Goal: Transaction & Acquisition: Purchase product/service

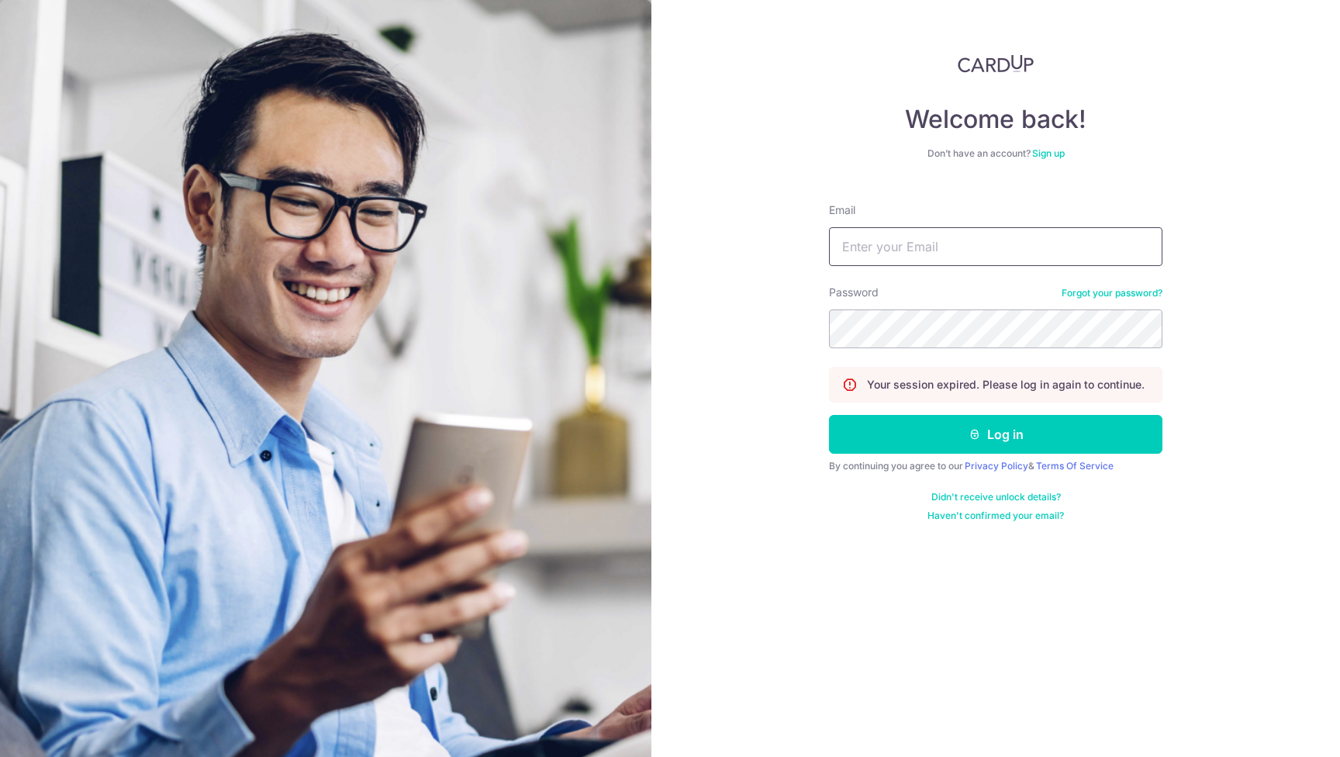
type input "tiongmin@yahoo.com"
click at [996, 434] on button "Log in" at bounding box center [996, 434] width 334 height 39
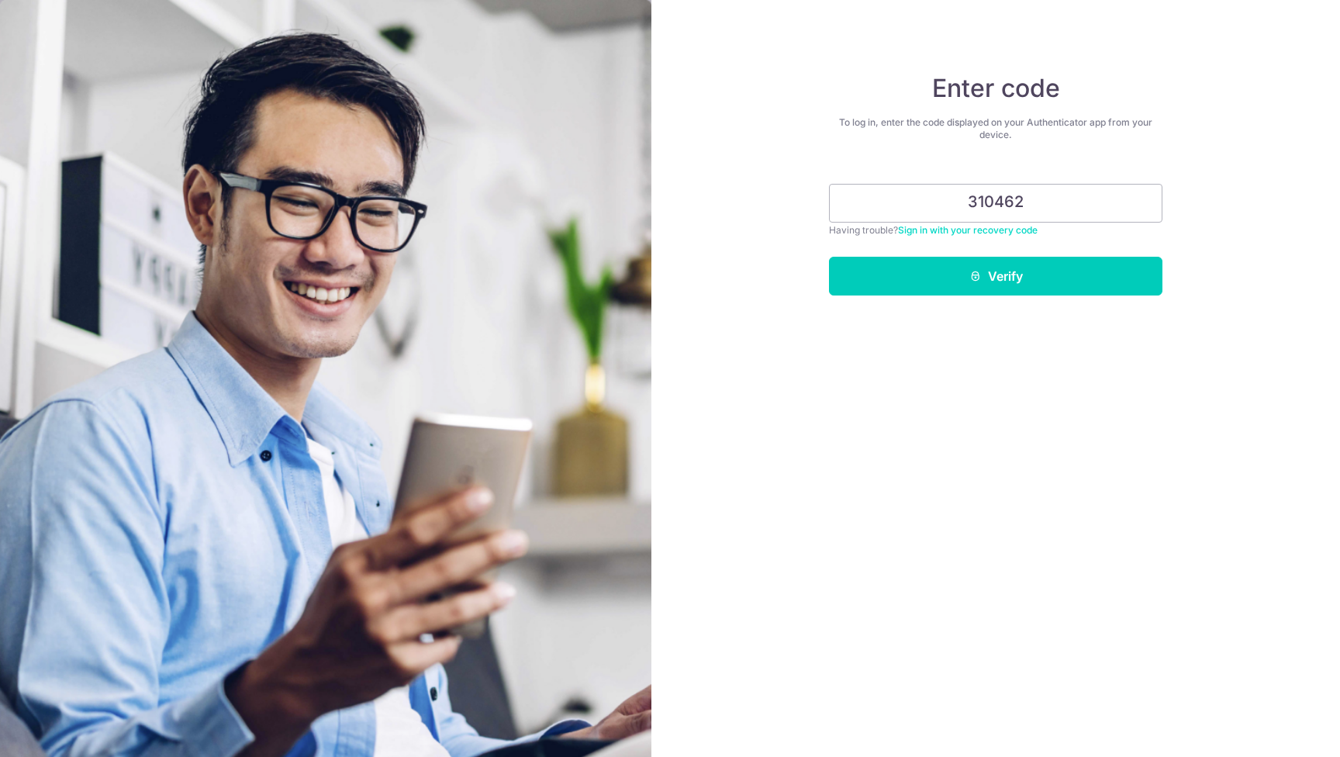
type input "310462"
click at [996, 276] on button "Verify" at bounding box center [996, 276] width 334 height 39
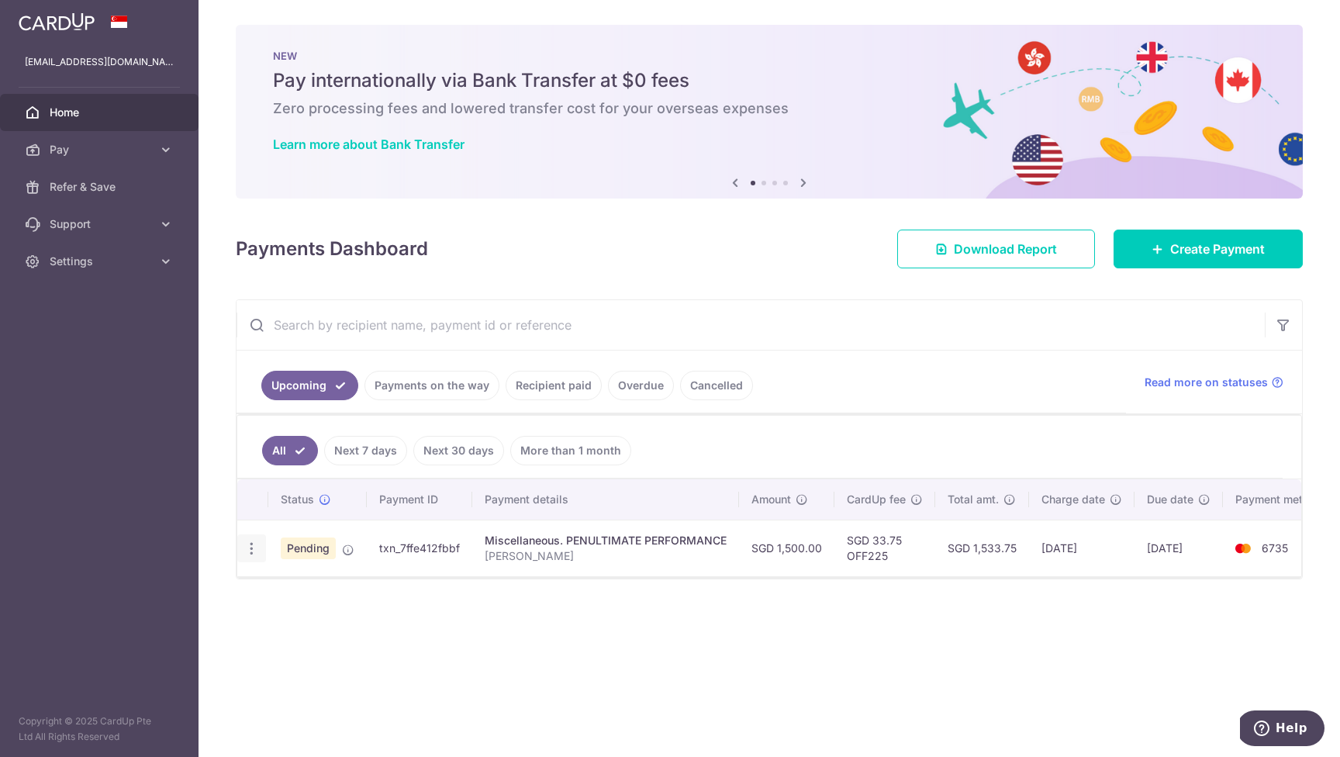
click at [252, 549] on icon "button" at bounding box center [252, 549] width 16 height 16
click at [326, 631] on span "Cancel payment" at bounding box center [334, 629] width 104 height 19
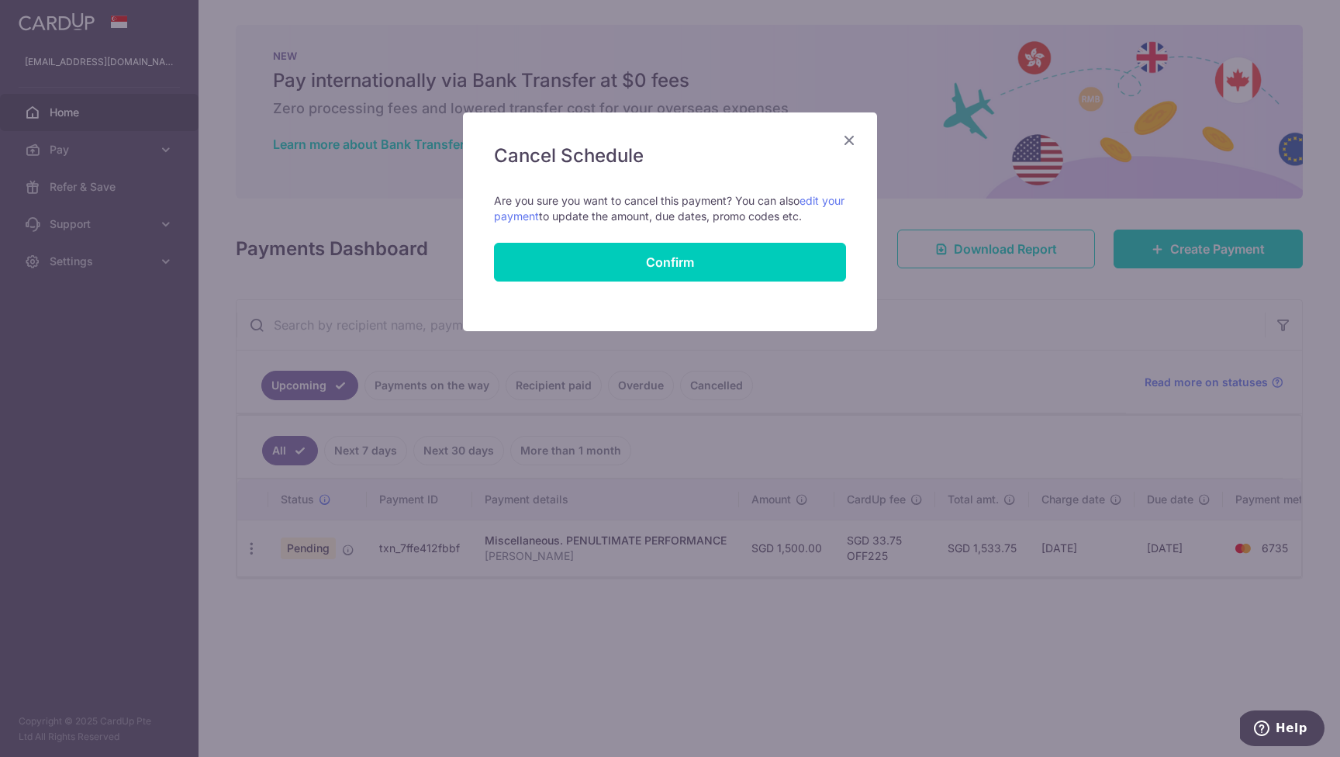
click at [848, 135] on icon "Close" at bounding box center [849, 139] width 19 height 19
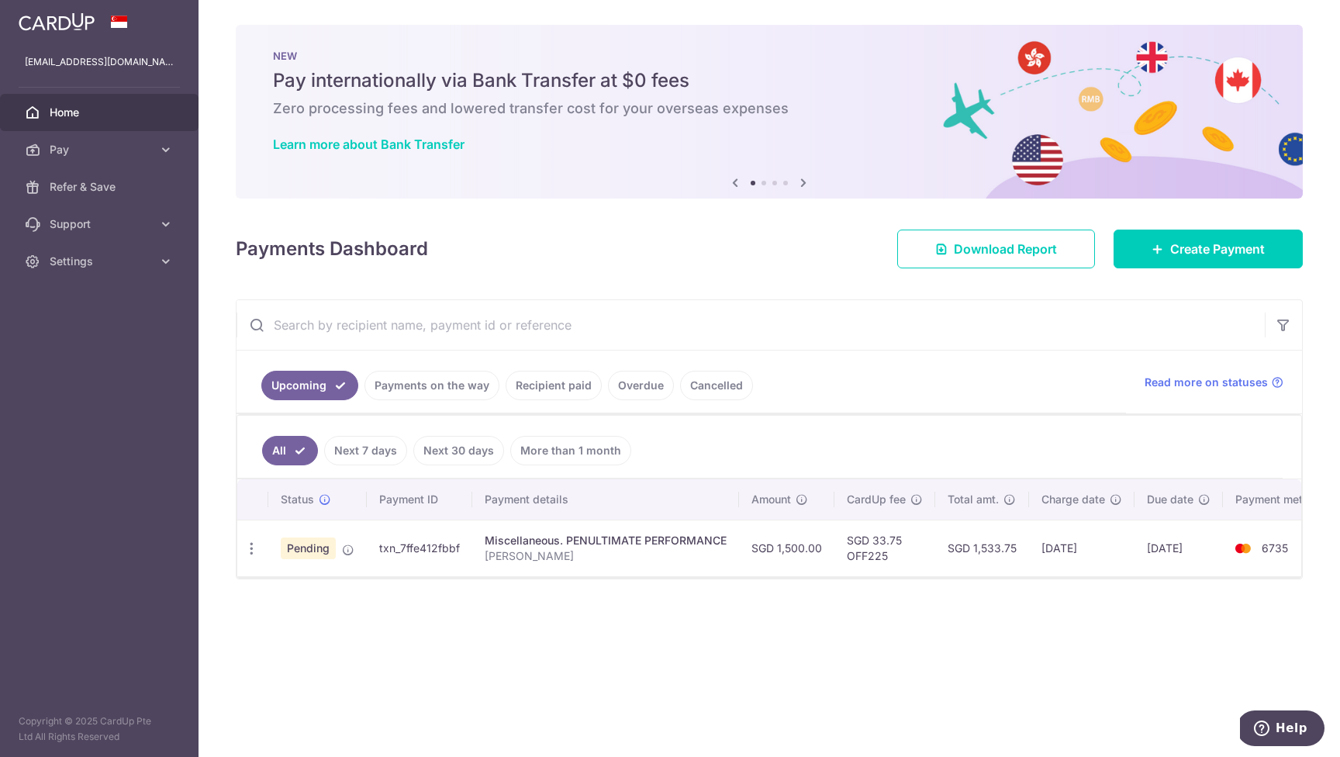
click at [582, 541] on div "Miscellaneous. PENULTIMATE PERFORMANCE" at bounding box center [606, 541] width 242 height 16
click at [249, 547] on icon "button" at bounding box center [252, 549] width 16 height 16
click at [299, 585] on span "Update payment" at bounding box center [334, 591] width 105 height 19
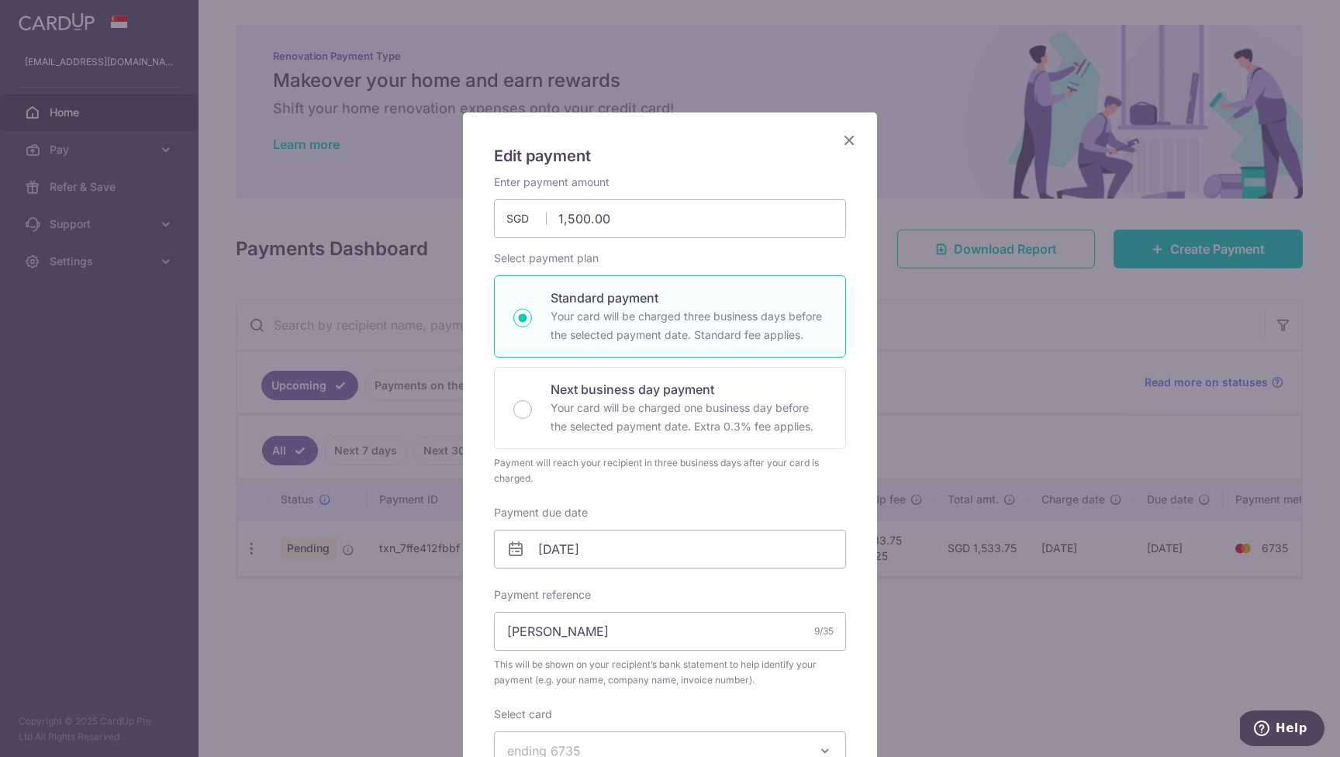
click at [949, 347] on div "Edit payment By clicking apply, you will make changes to all payments to PENULT…" at bounding box center [670, 378] width 1340 height 757
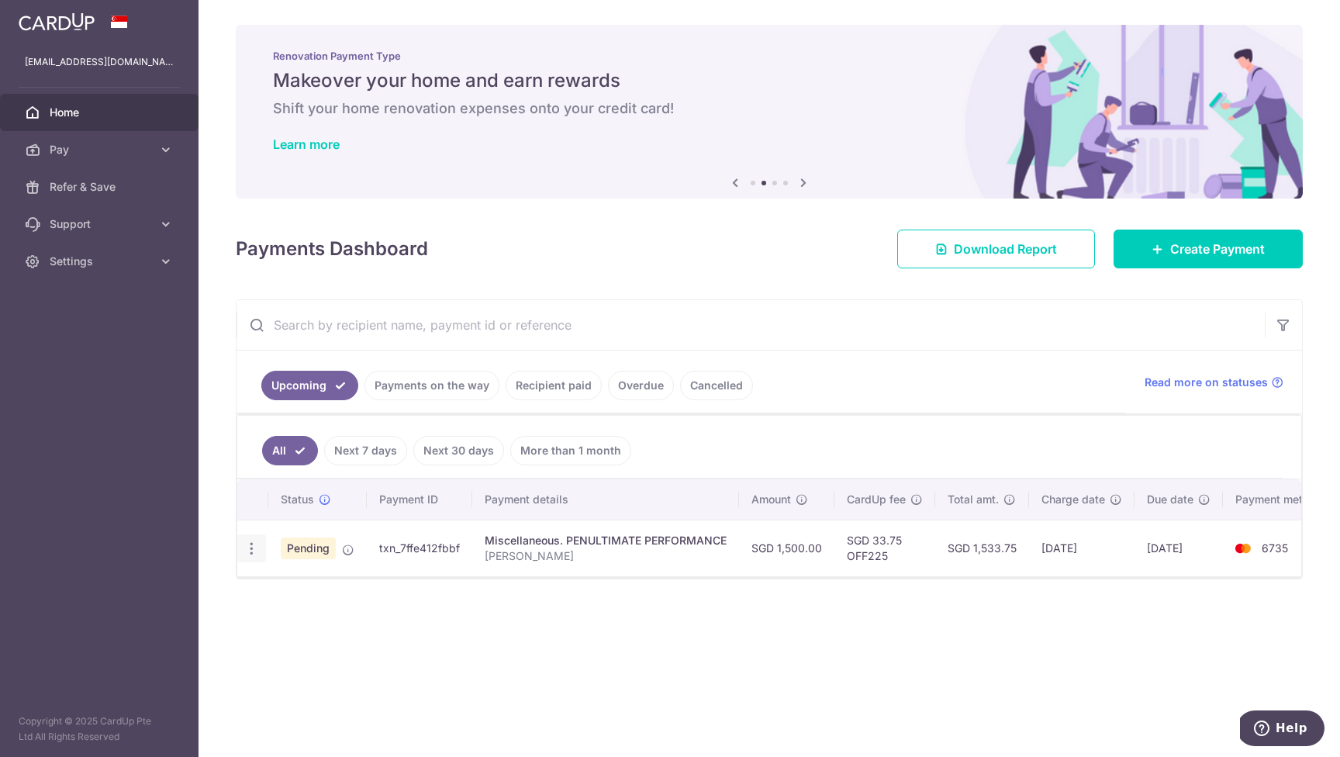
click at [254, 544] on icon "button" at bounding box center [252, 549] width 16 height 16
click at [313, 625] on span "Cancel payment" at bounding box center [334, 629] width 104 height 19
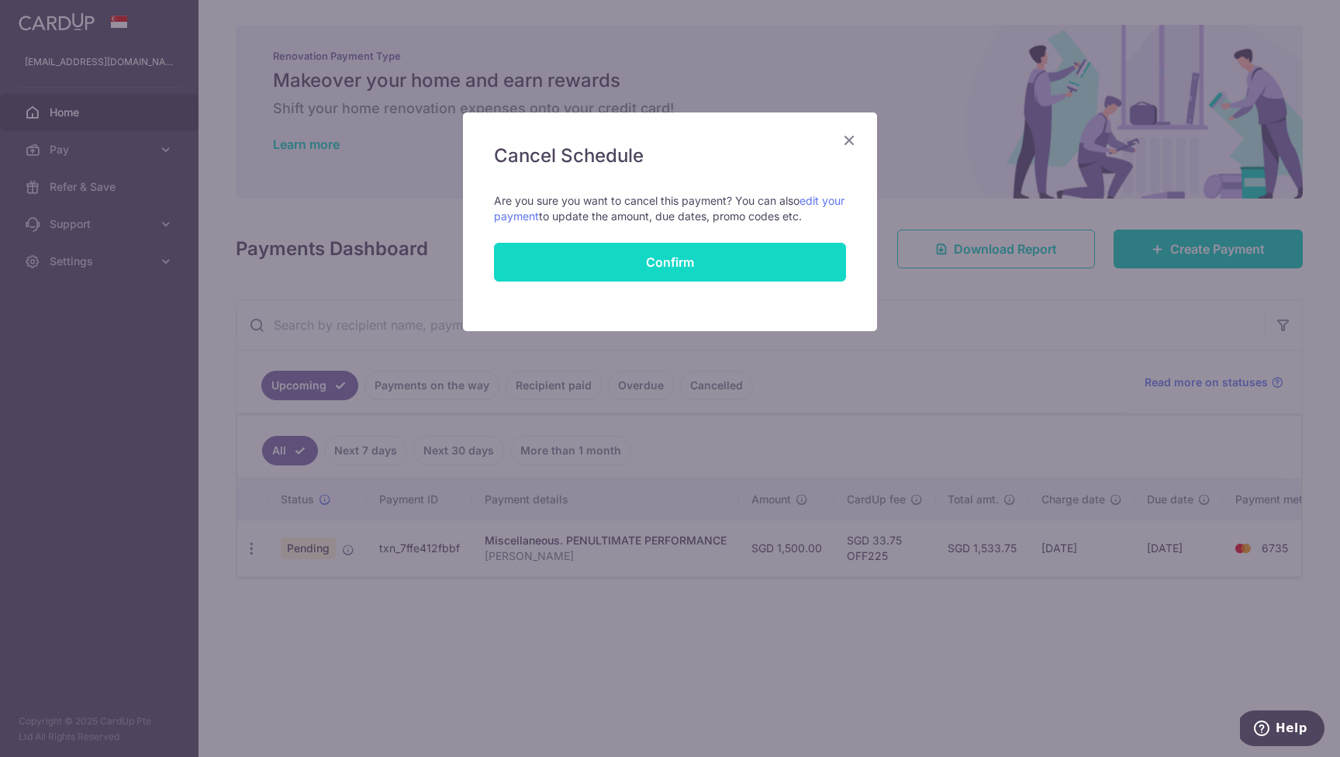
click at [668, 269] on button "Confirm" at bounding box center [670, 262] width 352 height 39
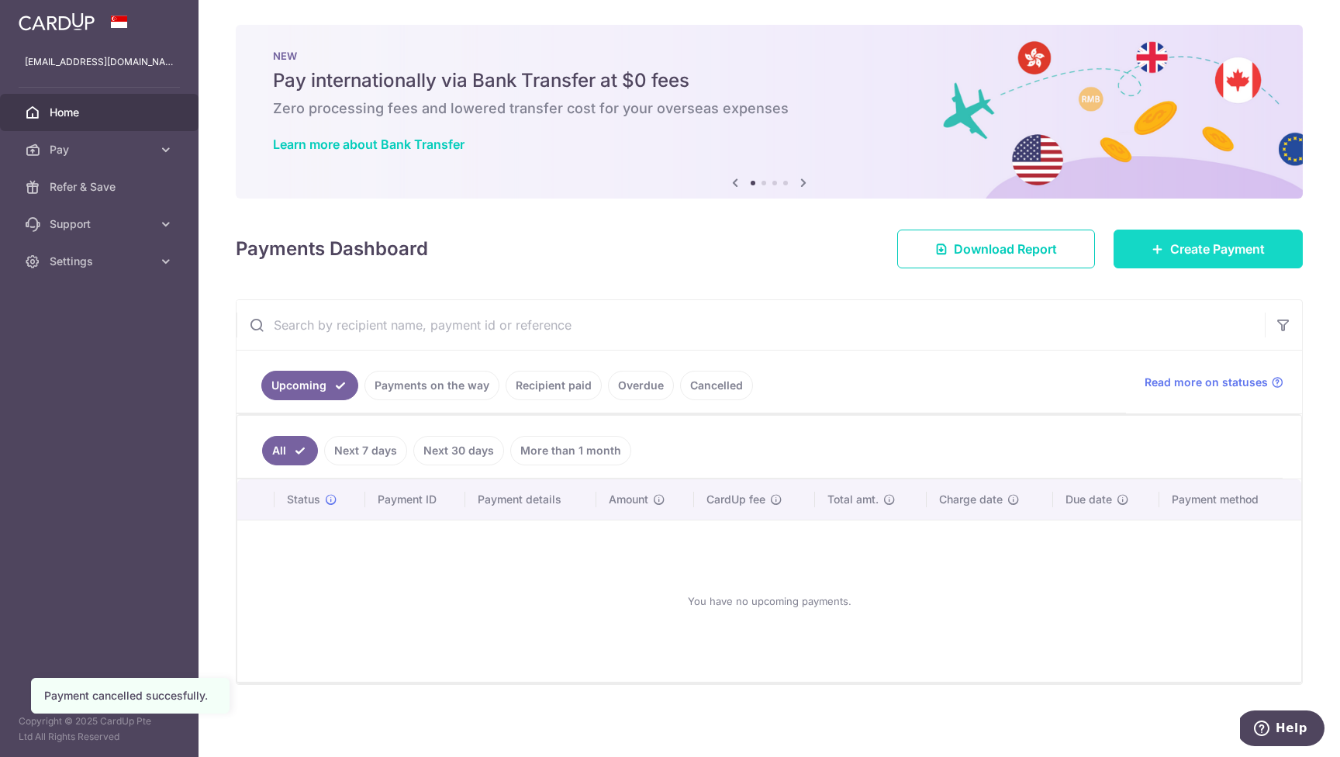
click at [1210, 250] on span "Create Payment" at bounding box center [1217, 249] width 95 height 19
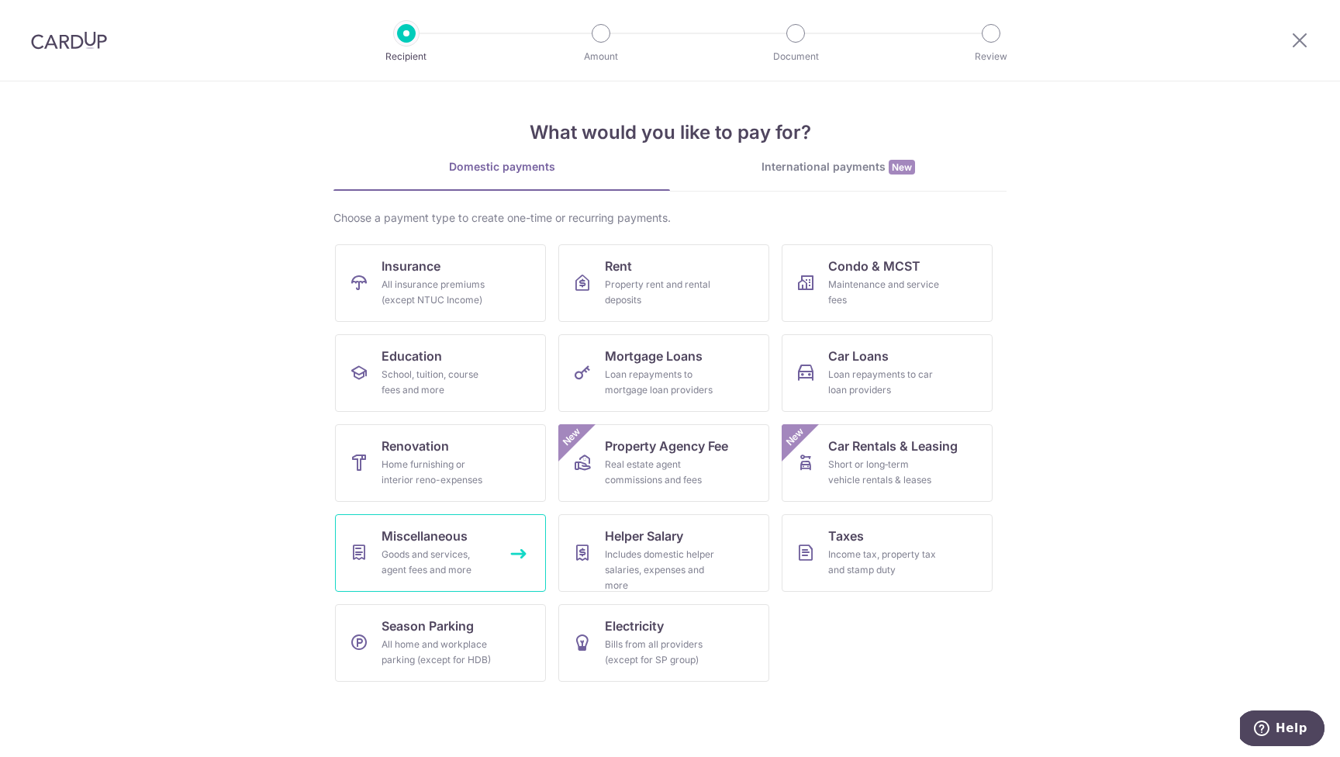
click at [430, 547] on div "Goods and services, agent fees and more" at bounding box center [438, 562] width 112 height 31
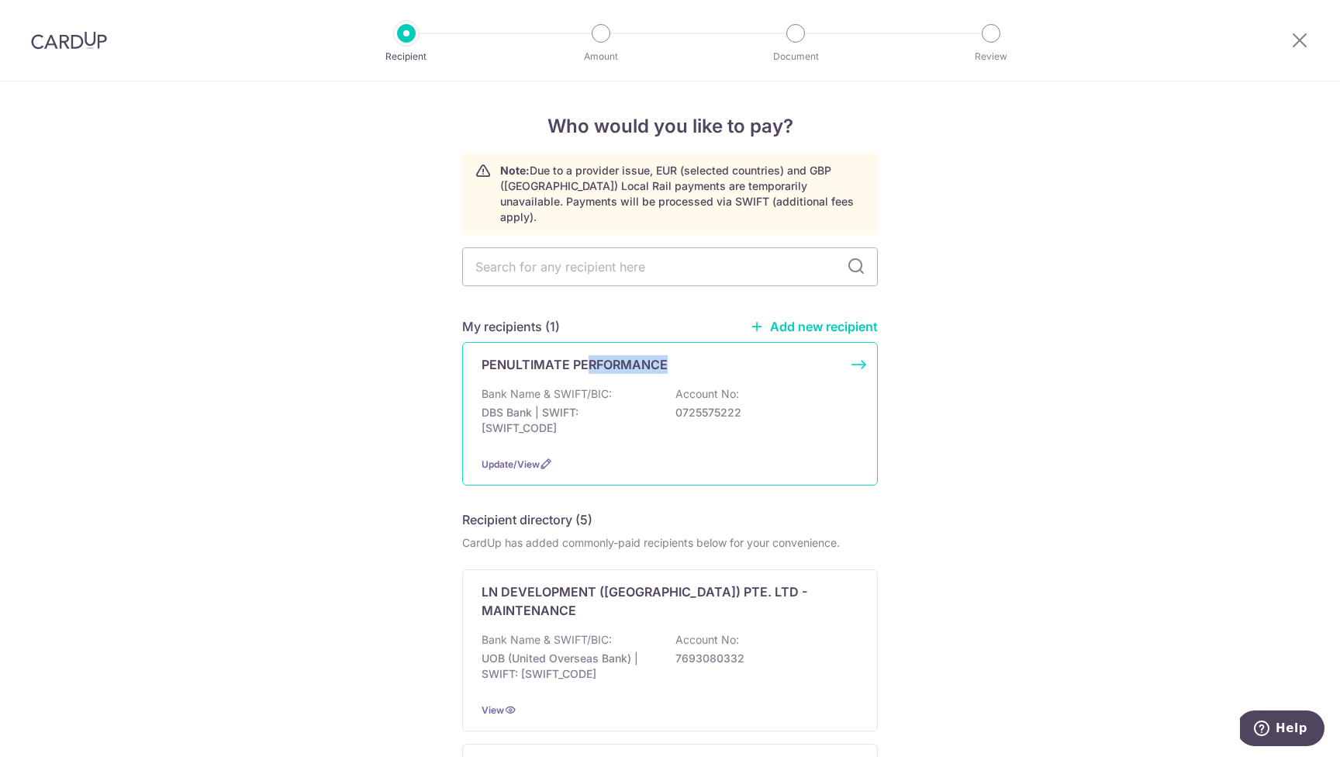
click at [586, 356] on p "PENULTIMATE PERFORMANCE" at bounding box center [575, 364] width 186 height 19
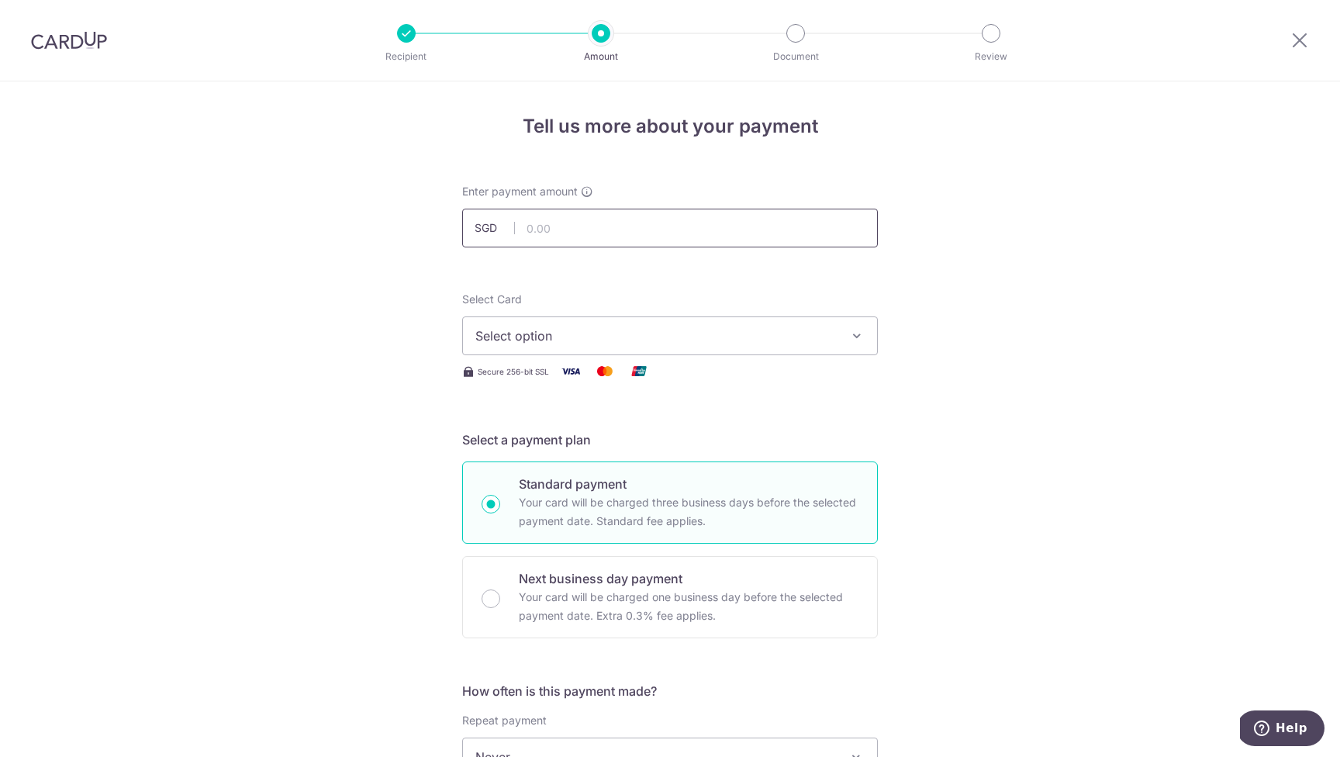
click at [588, 234] on input "text" at bounding box center [670, 228] width 416 height 39
type input "1,500.00"
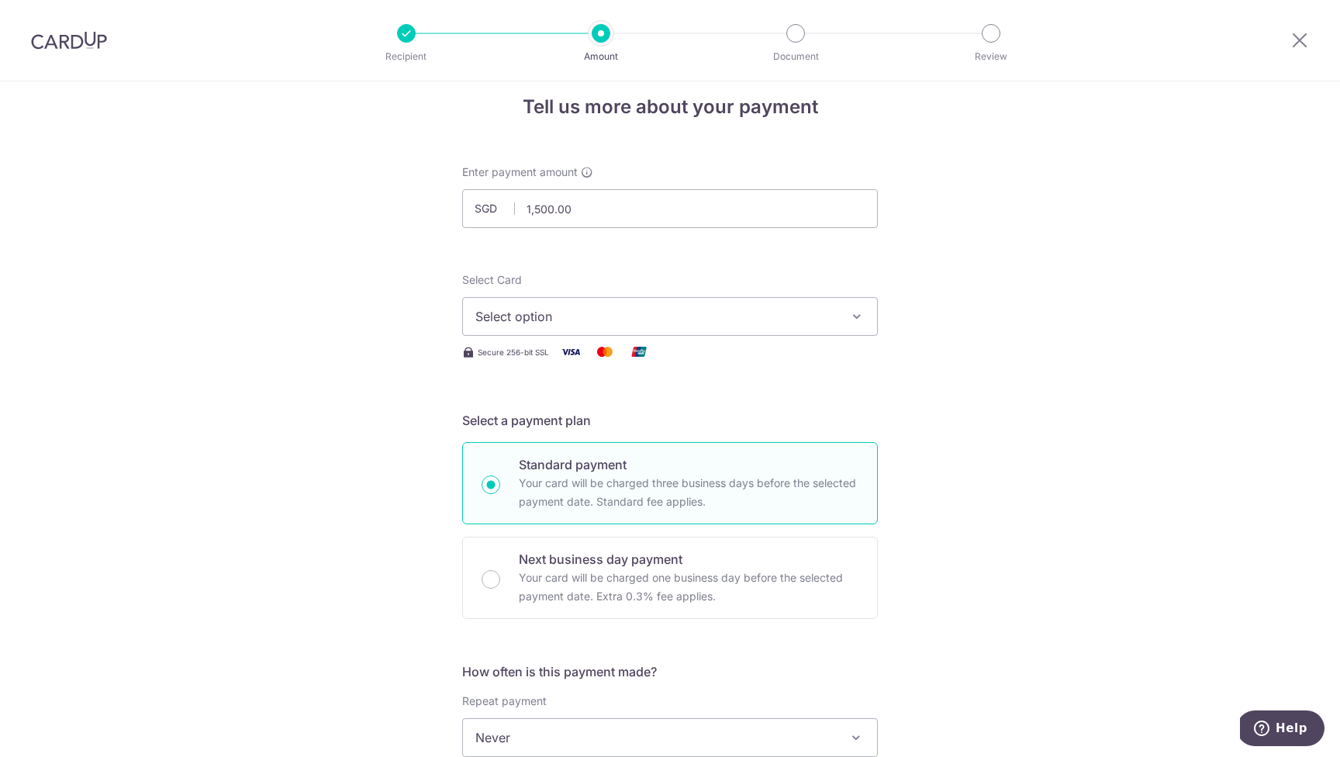
click at [553, 327] on button "Select option" at bounding box center [670, 316] width 416 height 39
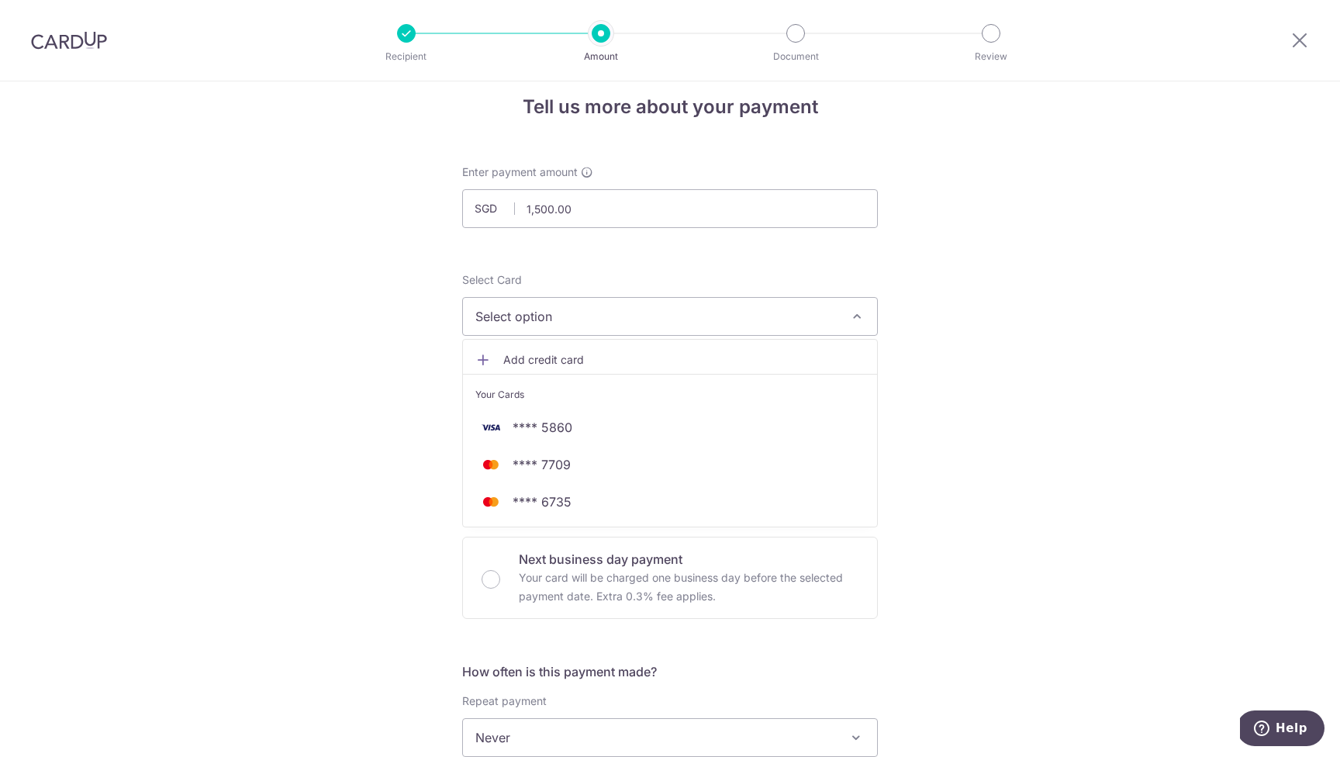
drag, startPoint x: 581, startPoint y: 503, endPoint x: 598, endPoint y: 506, distance: 17.3
click at [581, 503] on span "**** 6735" at bounding box center [669, 501] width 389 height 19
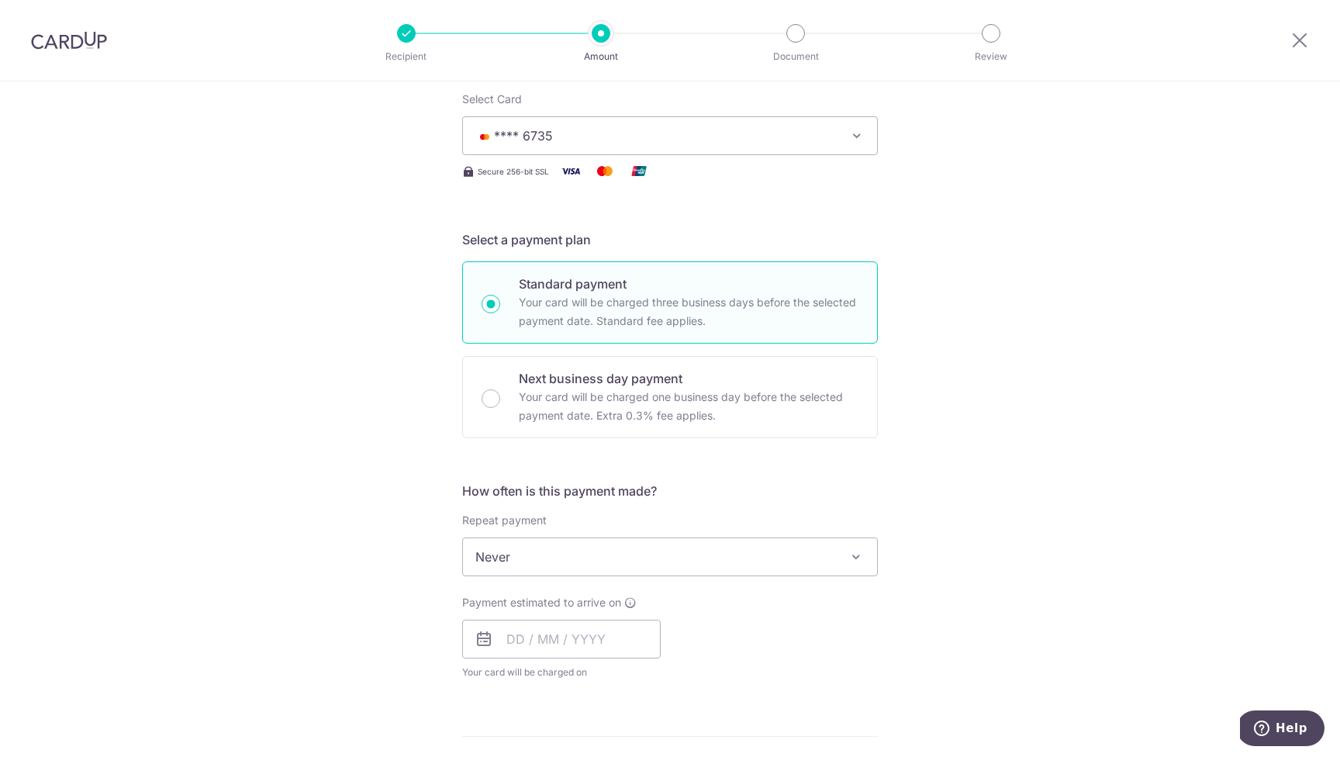
scroll to position [203, 0]
click at [566, 555] on span "Never" at bounding box center [670, 553] width 414 height 37
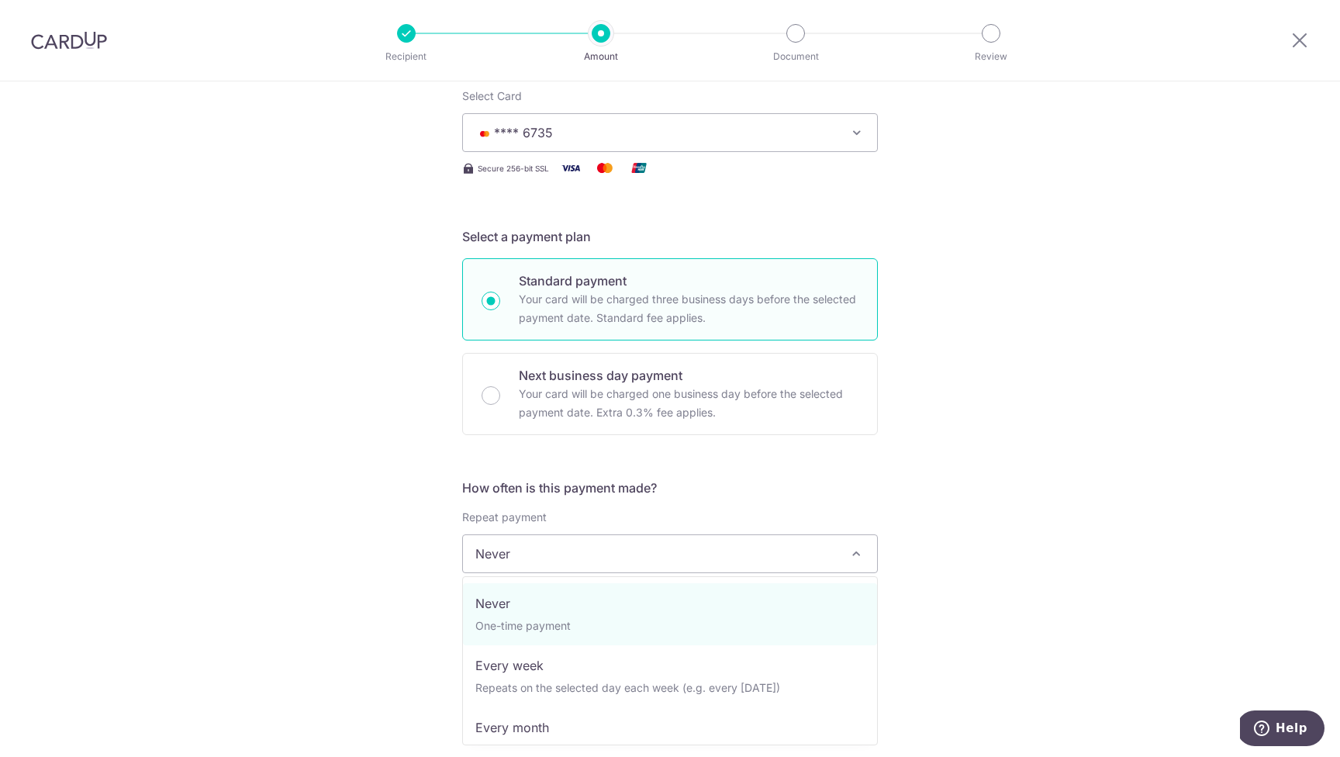
click at [1064, 548] on div "Tell us more about your payment Enter payment amount SGD 1,500.00 1500.00 Selec…" at bounding box center [670, 579] width 1340 height 1403
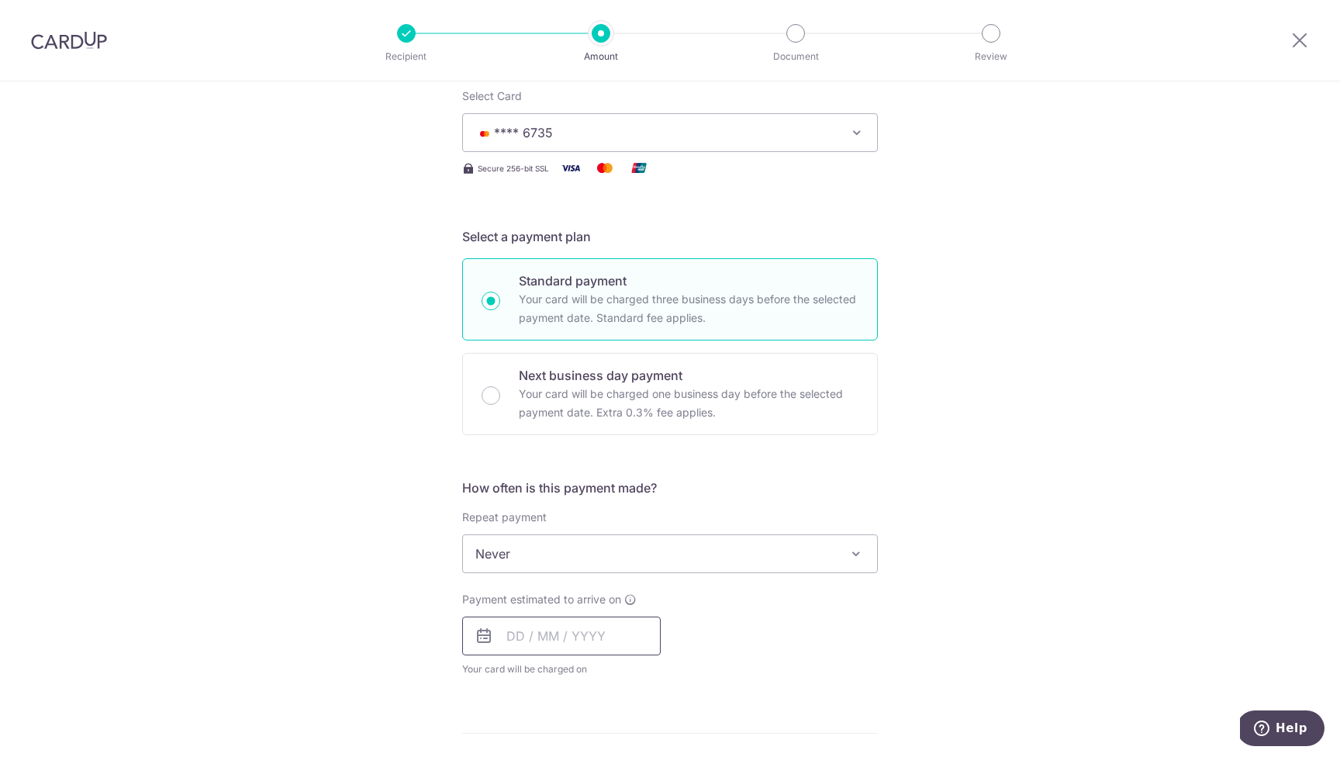
click at [540, 642] on input "text" at bounding box center [561, 636] width 199 height 39
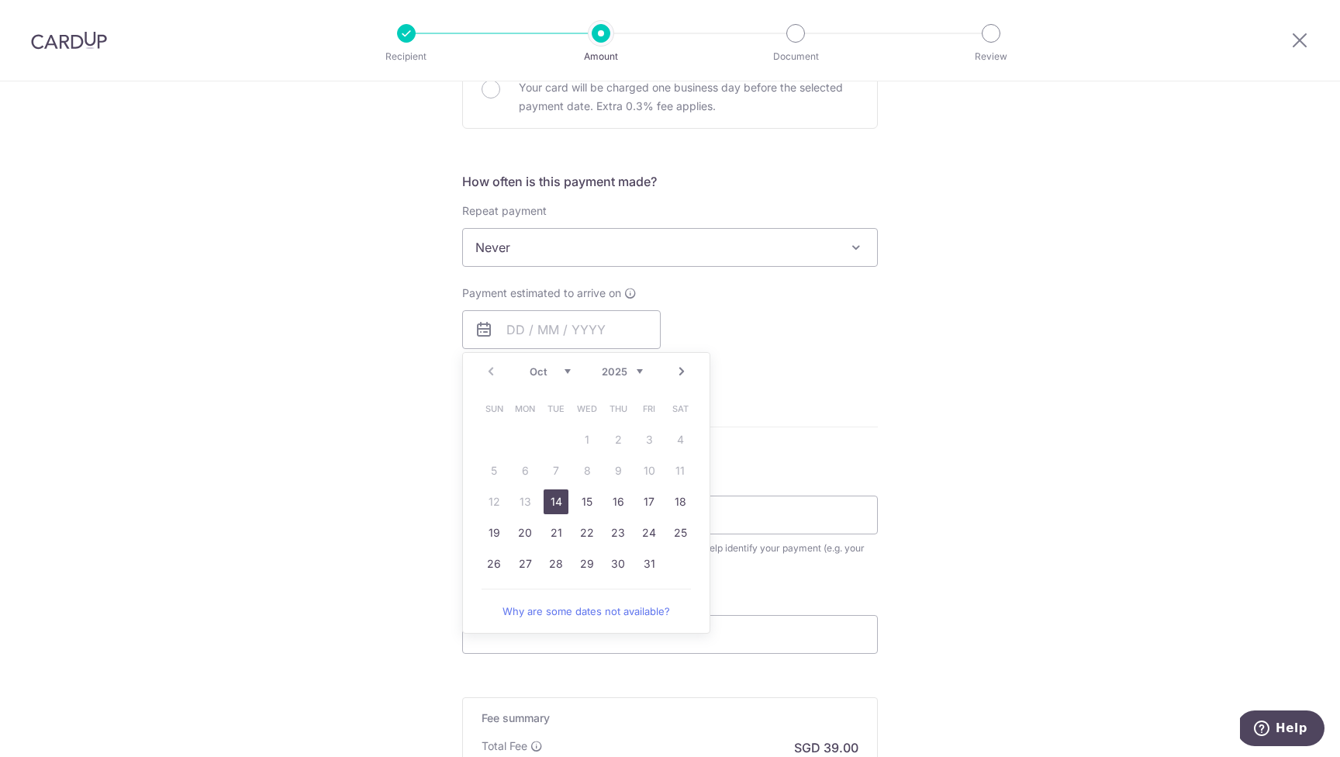
click at [548, 498] on link "14" at bounding box center [556, 501] width 25 height 25
type input "14/10/2025"
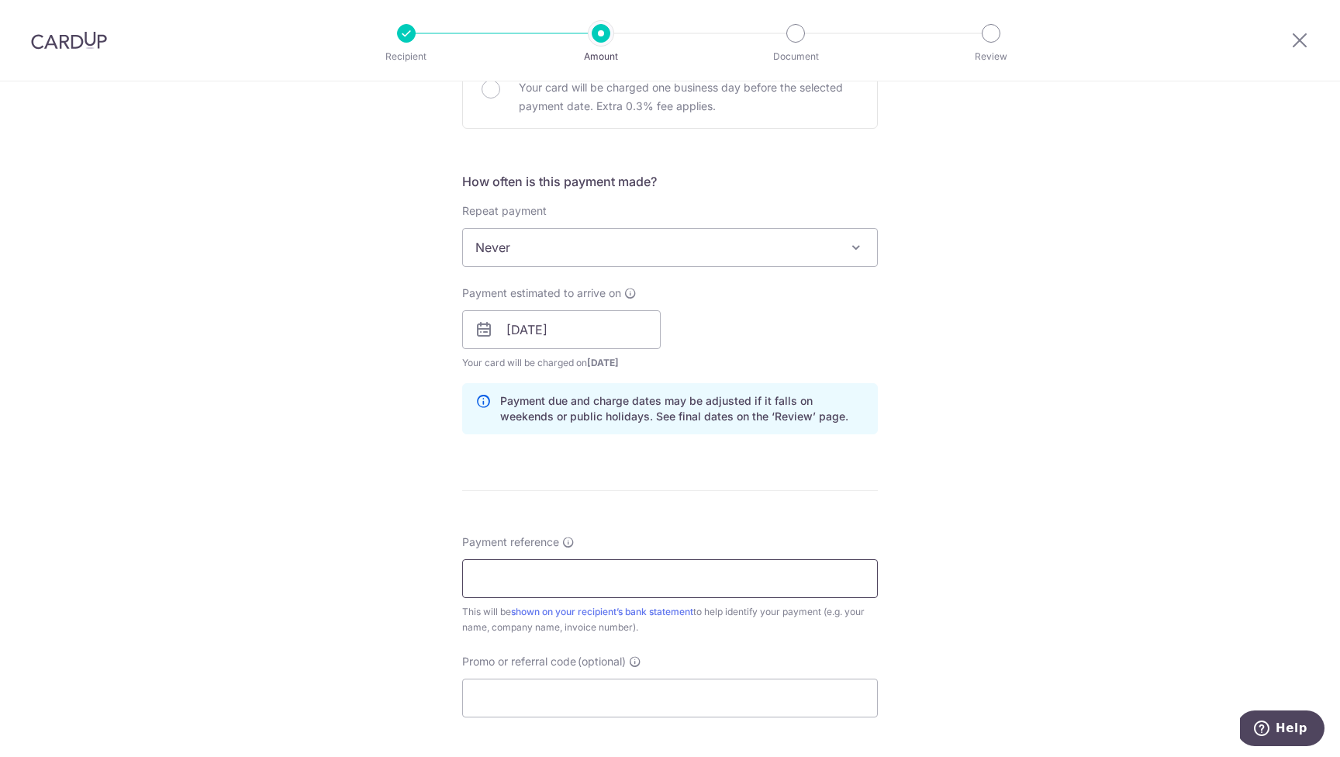
scroll to position [527, 0]
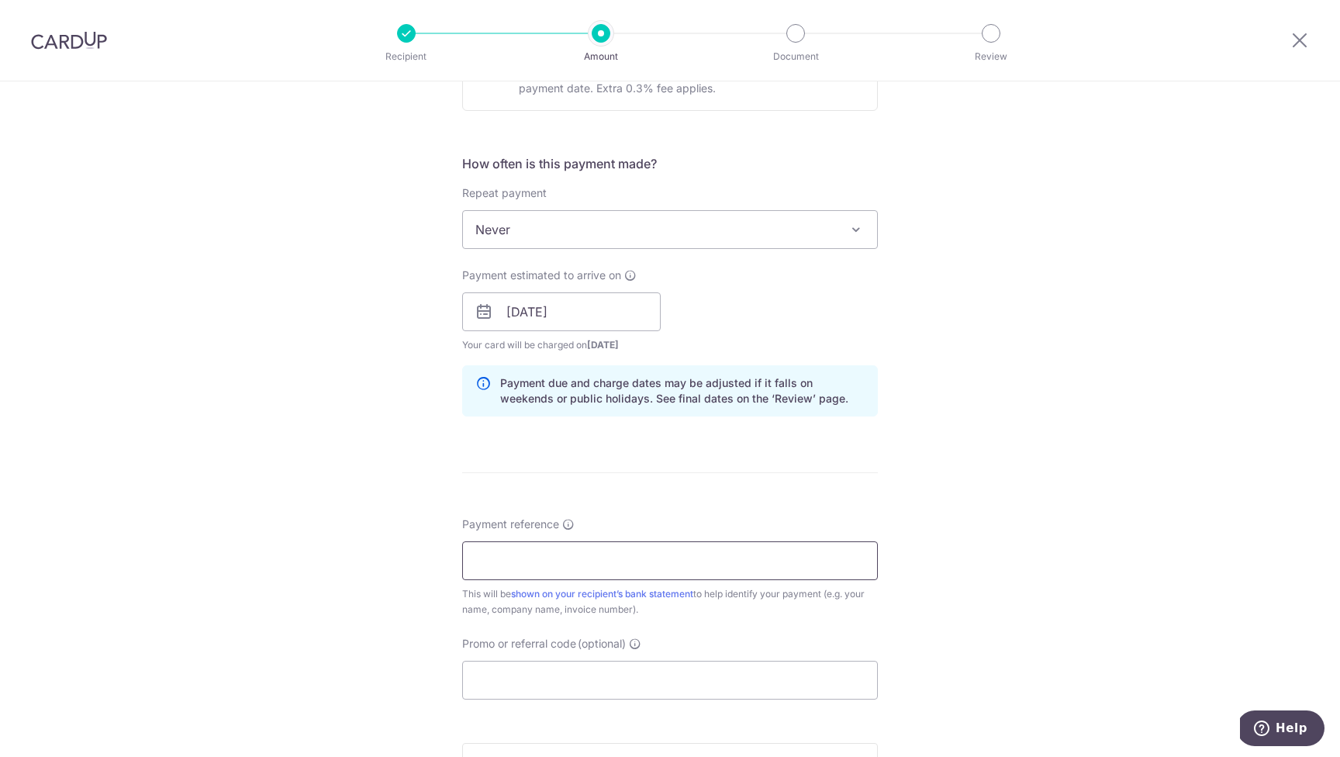
click at [586, 551] on input "Payment reference" at bounding box center [670, 560] width 416 height 39
type input "Peter Yeo"
click at [690, 689] on input "Promo or referral code (optional)" at bounding box center [670, 680] width 416 height 39
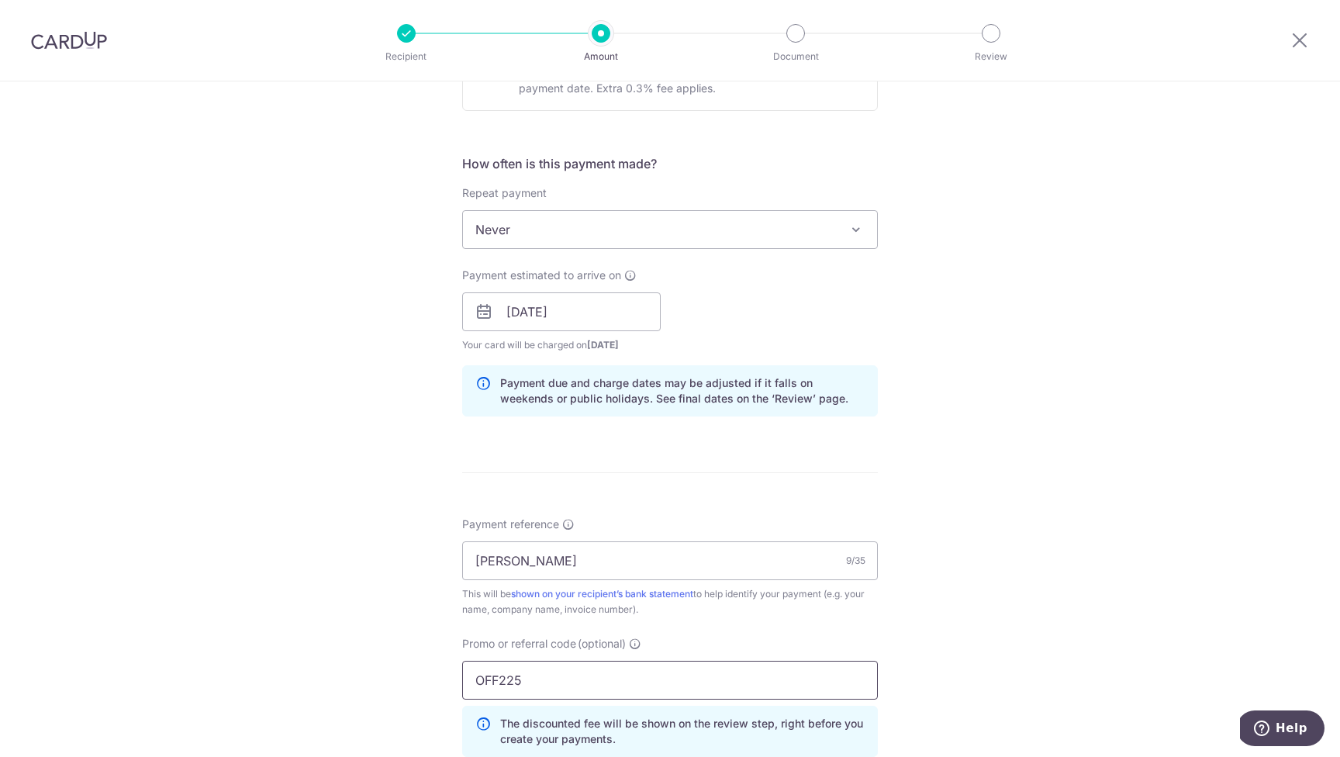
type input "OFF225"
click at [1070, 541] on div "Tell us more about your payment Enter payment amount SGD 1,500.00 1500.00 Selec…" at bounding box center [670, 322] width 1340 height 1536
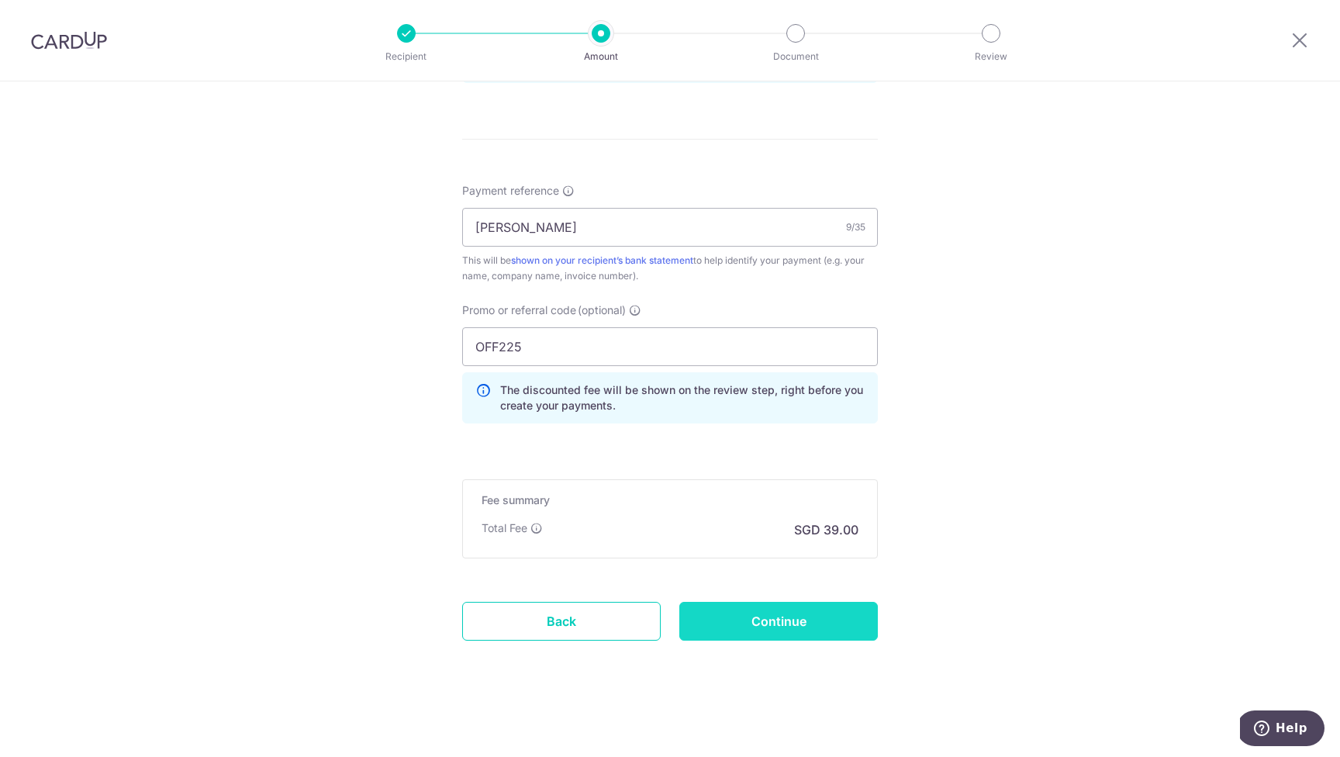
click at [817, 628] on input "Continue" at bounding box center [778, 621] width 199 height 39
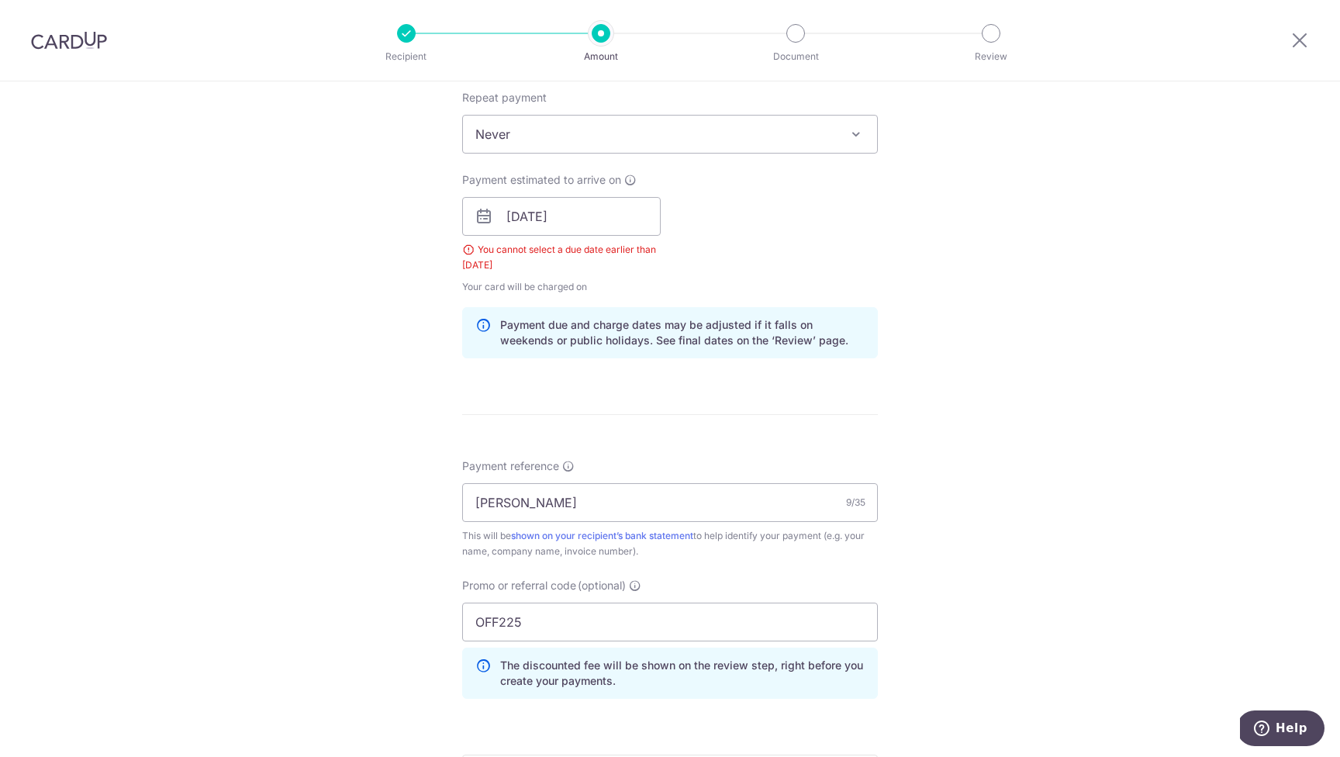
scroll to position [531, 0]
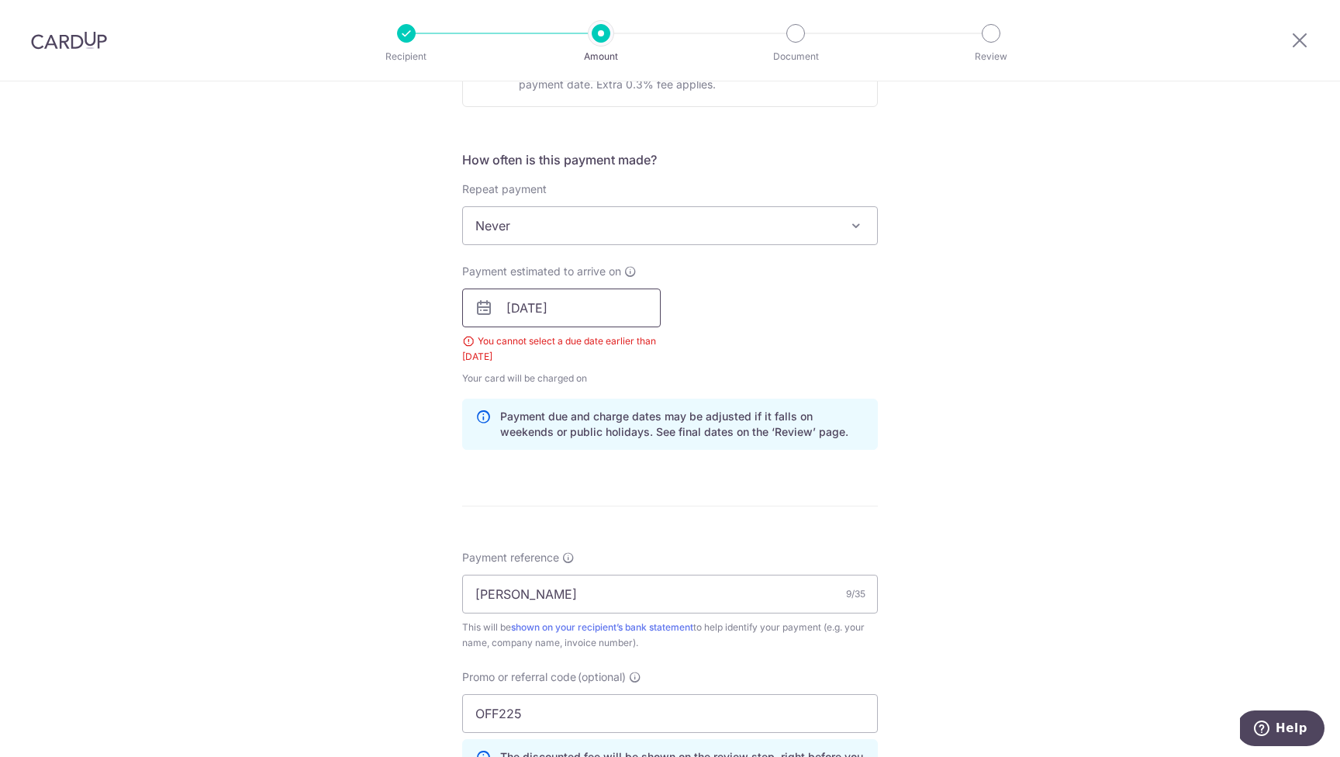
click at [548, 312] on input "[DATE]" at bounding box center [561, 308] width 199 height 39
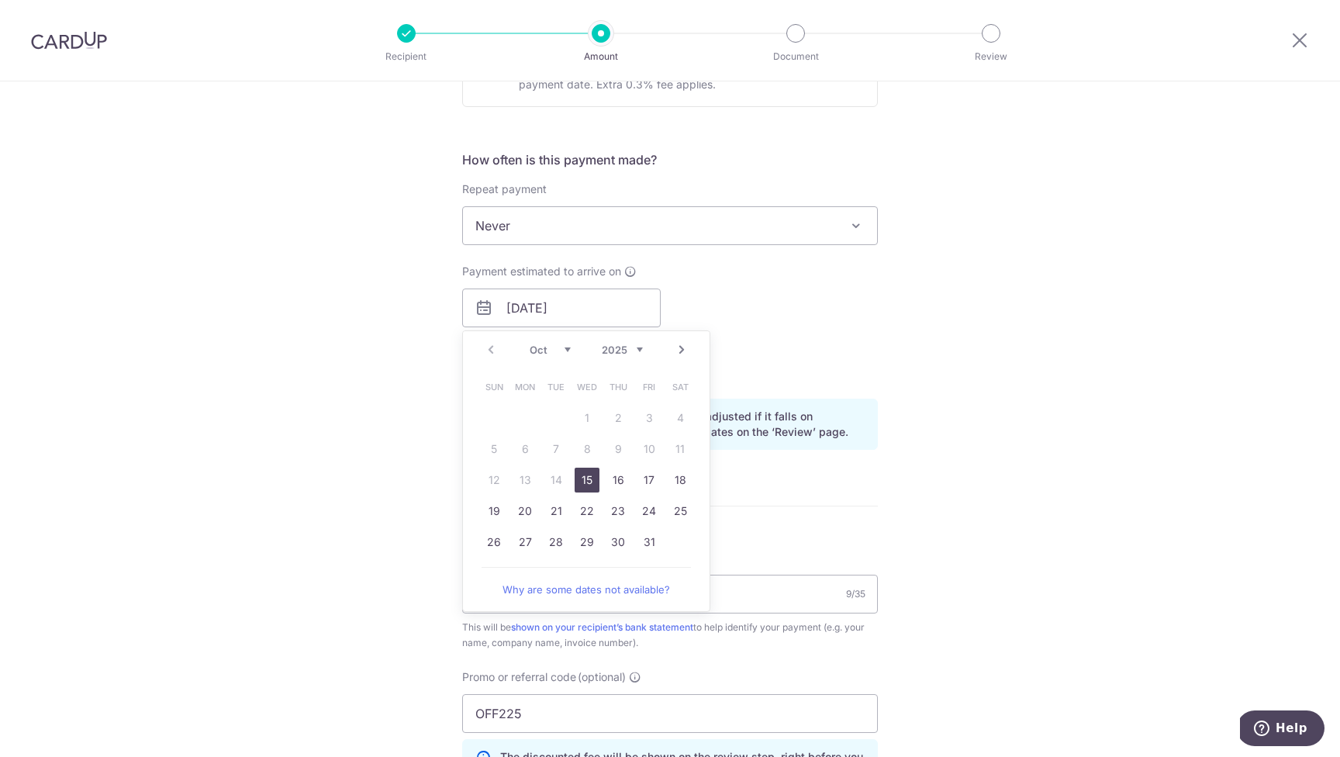
click at [588, 473] on link "15" at bounding box center [587, 480] width 25 height 25
type input "[DATE]"
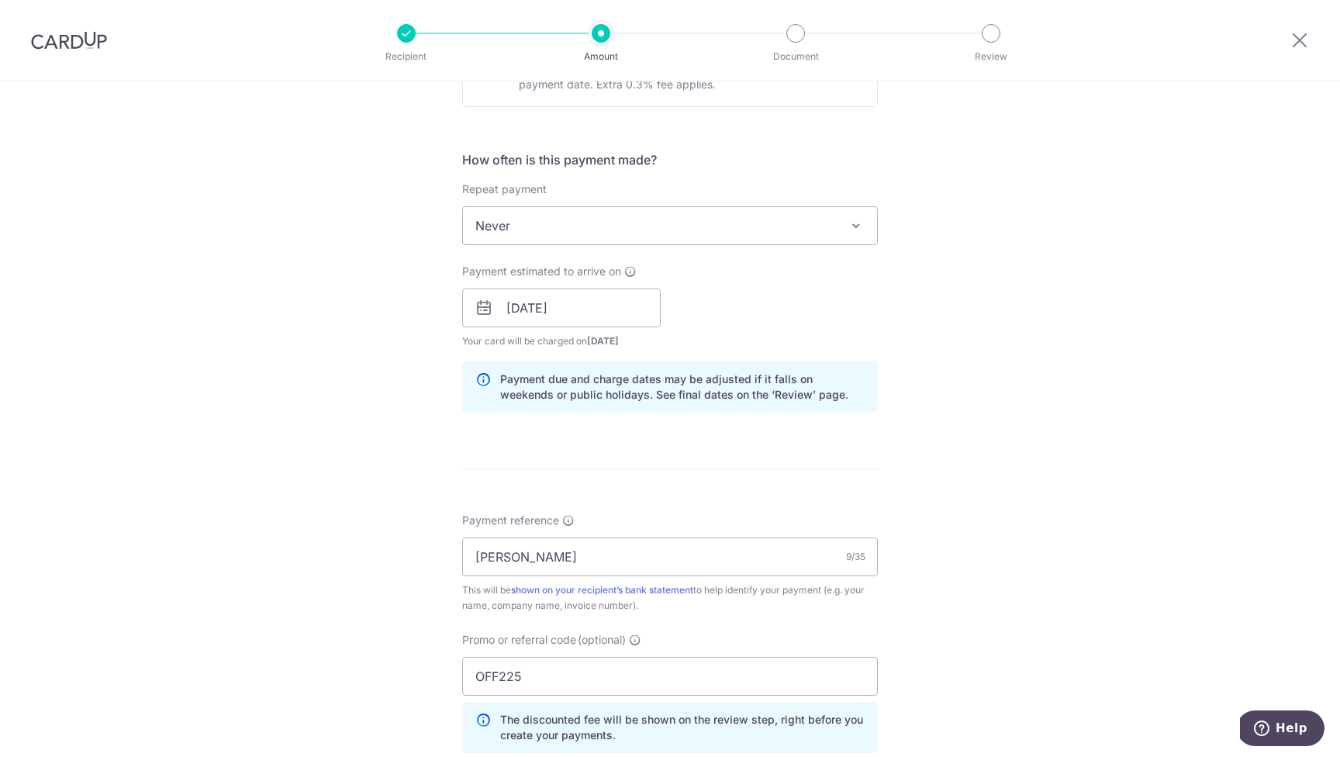
click at [1141, 466] on div "Tell us more about your payment Enter payment amount SGD 1,500.00 1500.00 Selec…" at bounding box center [670, 318] width 1340 height 1536
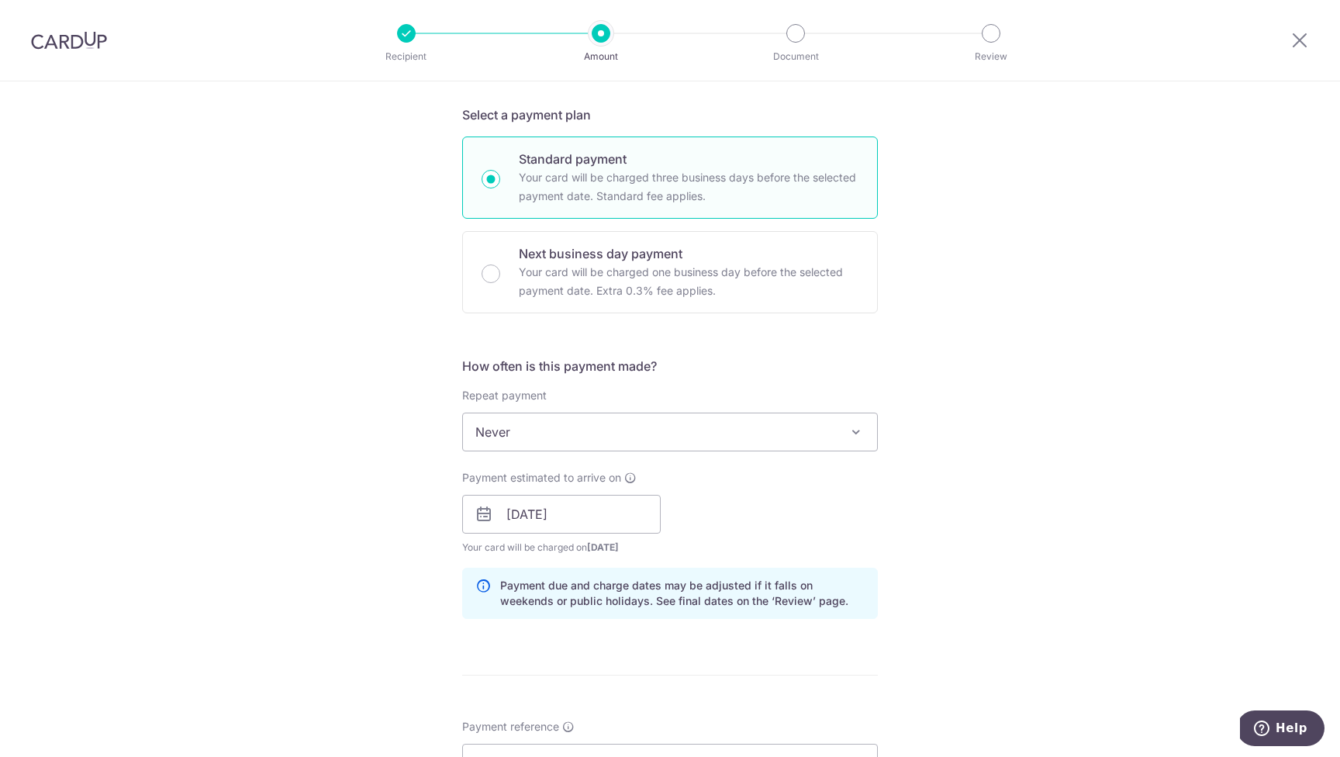
scroll to position [861, 0]
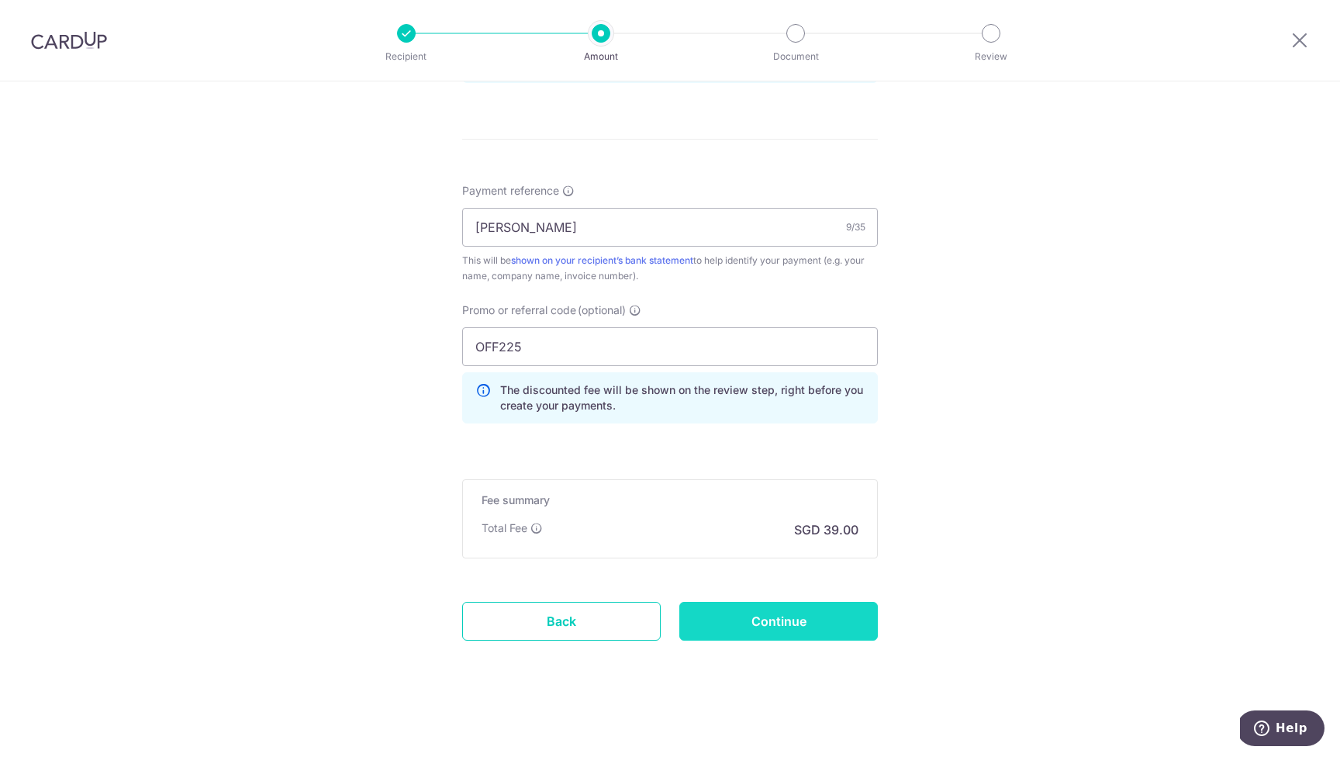
click at [817, 624] on input "Continue" at bounding box center [778, 621] width 199 height 39
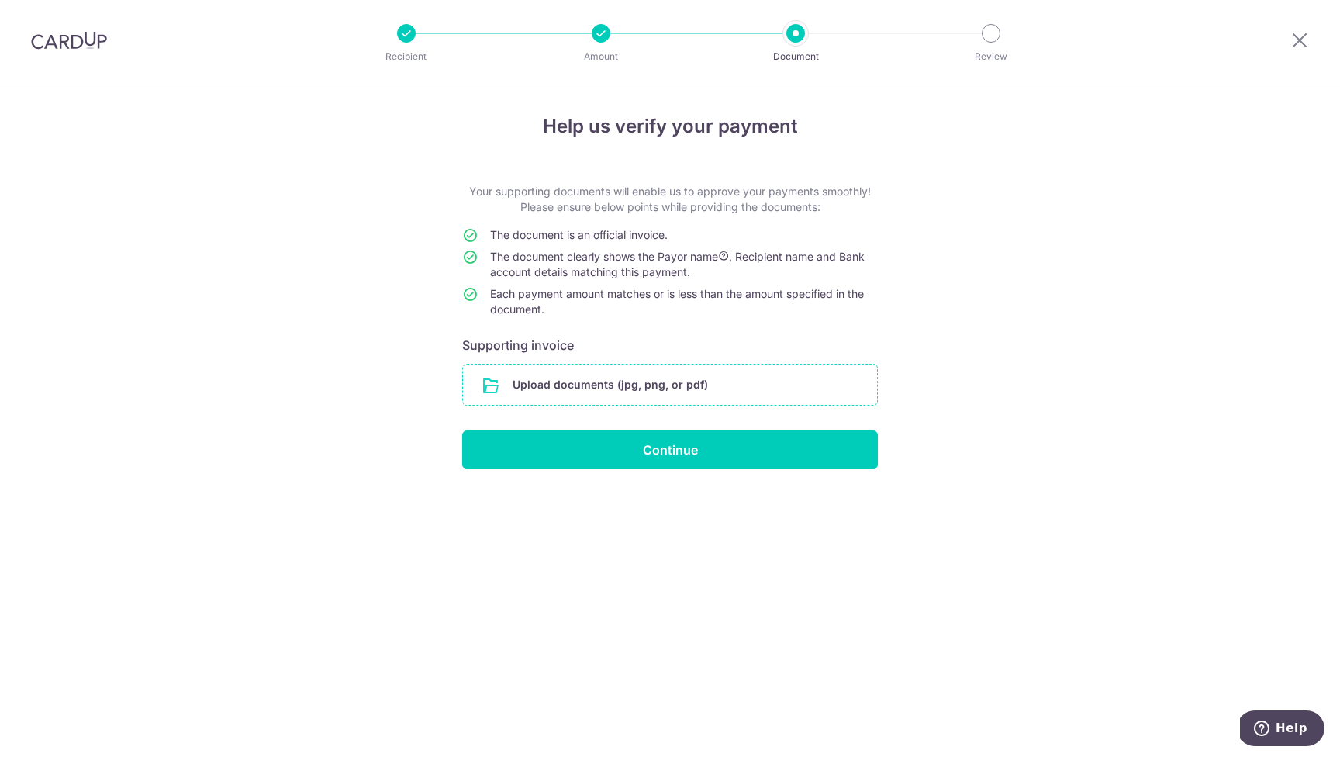
click at [666, 381] on input "file" at bounding box center [670, 385] width 414 height 40
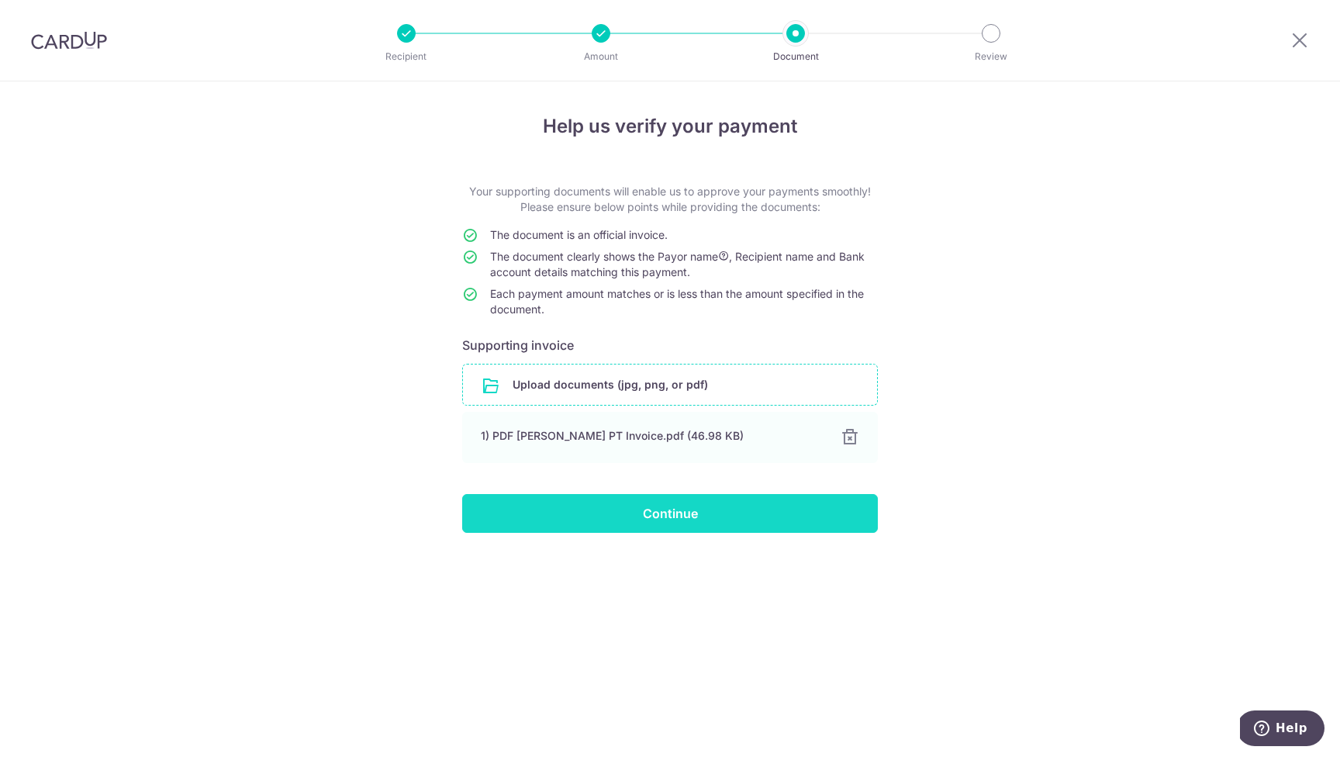
click at [734, 515] on input "Continue" at bounding box center [670, 513] width 416 height 39
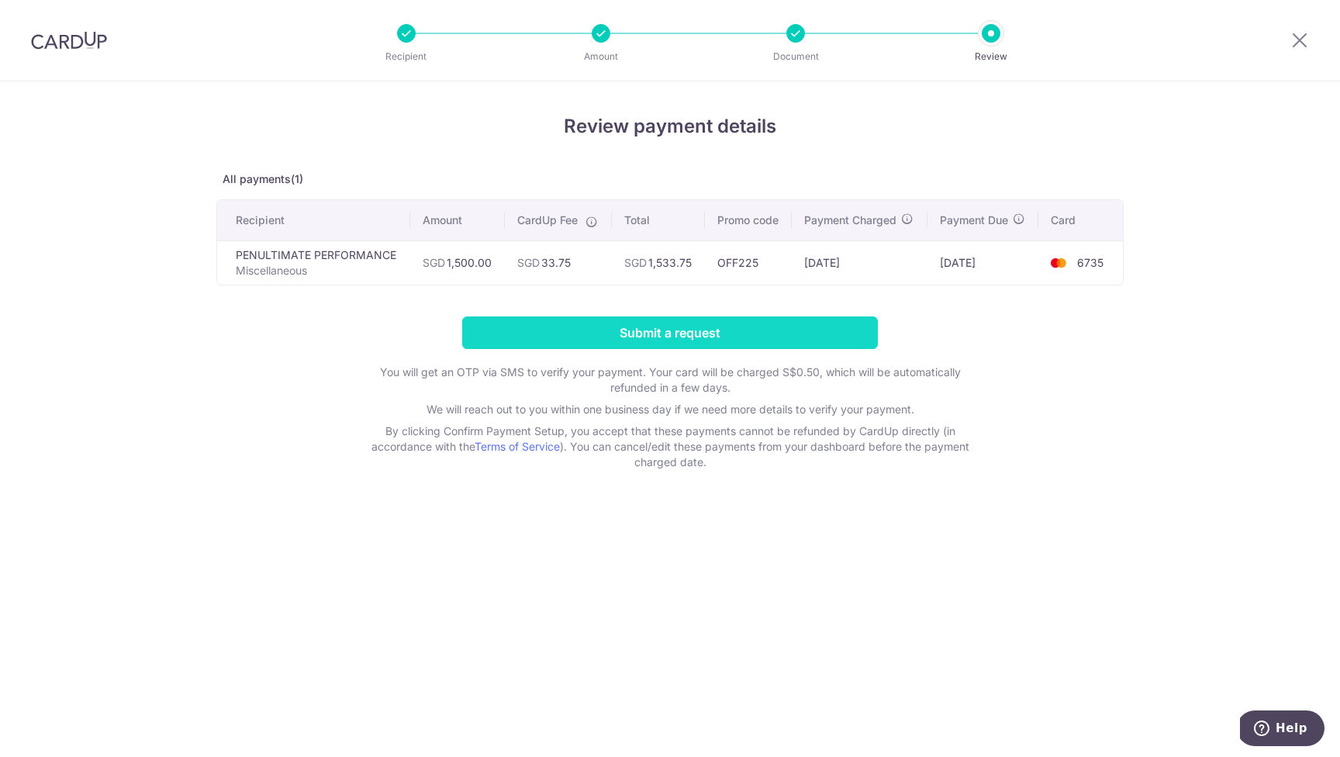
click at [713, 339] on input "Submit a request" at bounding box center [670, 332] width 416 height 33
